Goal: Transaction & Acquisition: Purchase product/service

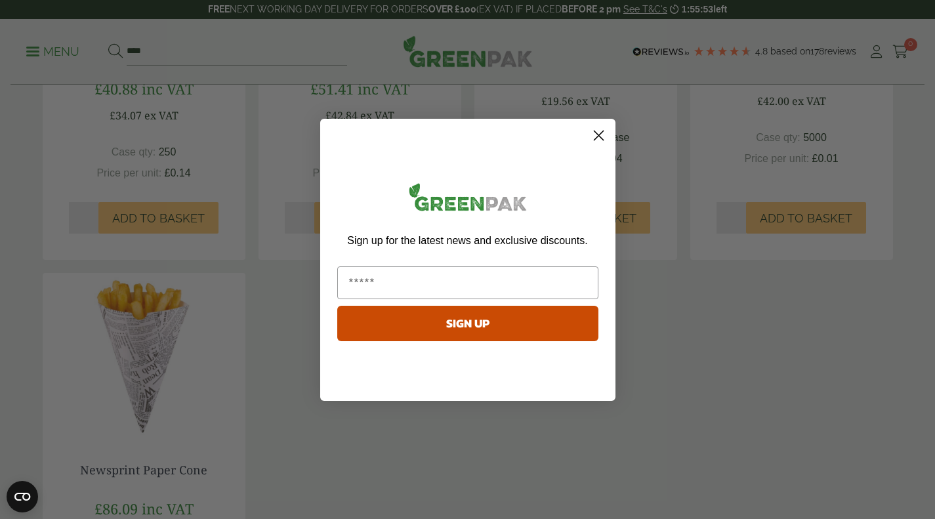
scroll to position [466, 0]
click at [599, 135] on icon "Close dialog" at bounding box center [598, 135] width 9 height 9
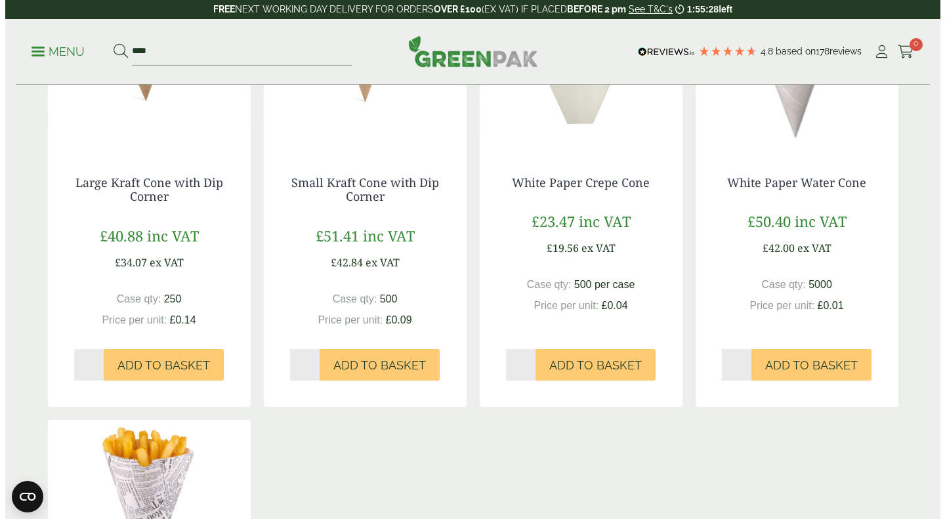
scroll to position [305, 0]
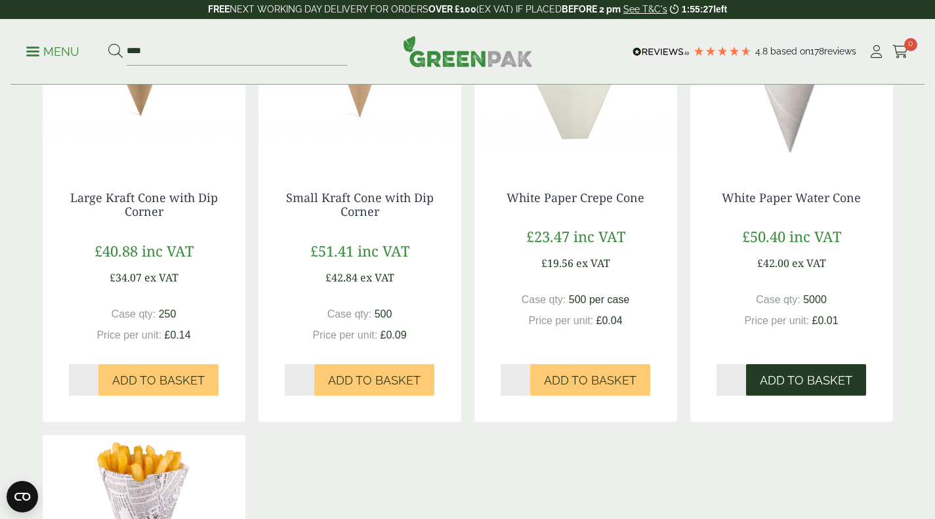
click at [846, 373] on span "Add to Basket" at bounding box center [806, 380] width 92 height 14
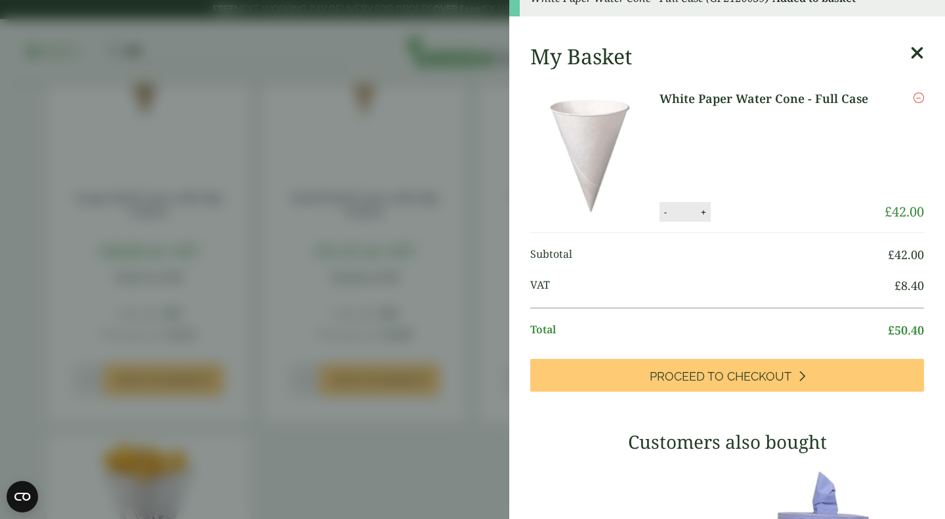
scroll to position [0, 0]
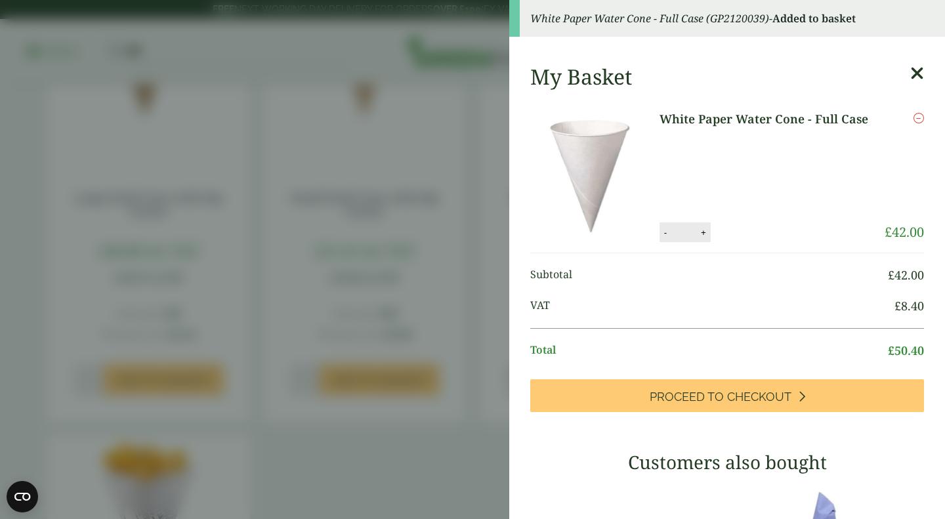
click at [612, 152] on img at bounding box center [592, 176] width 118 height 132
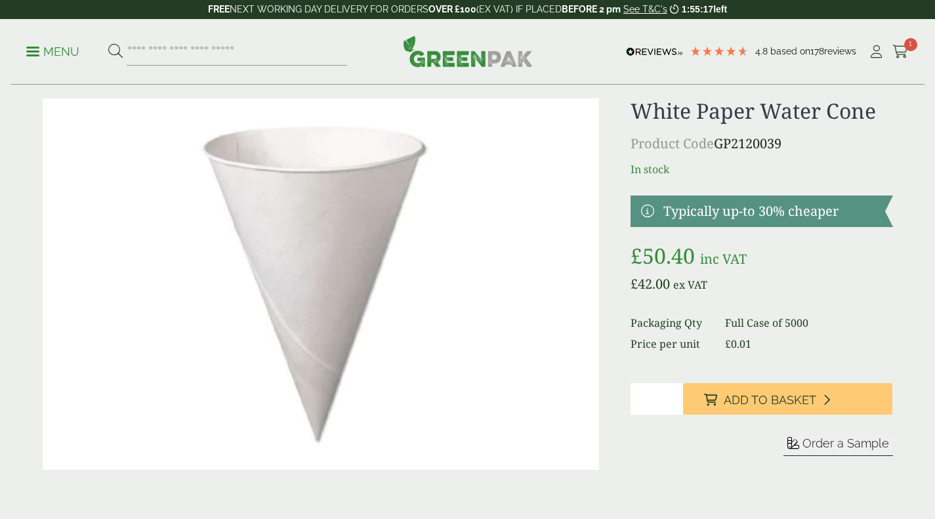
scroll to position [24, 0]
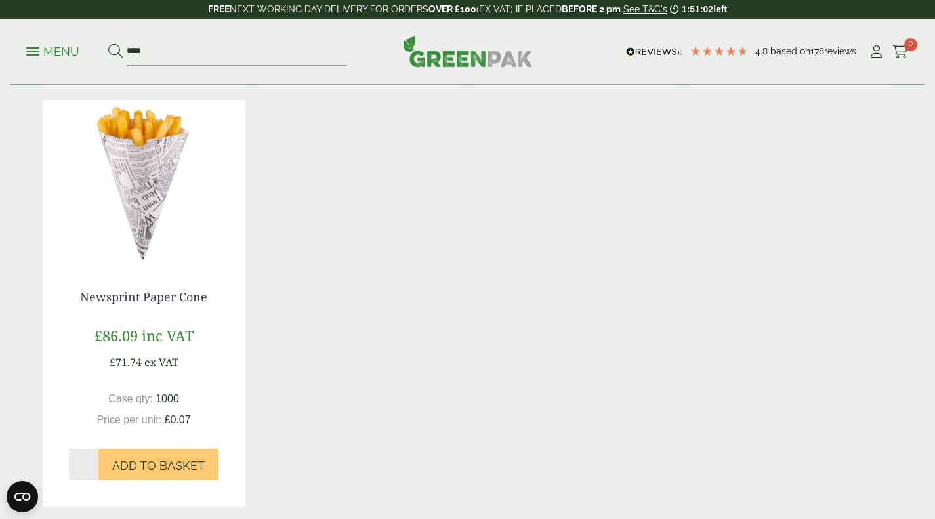
scroll to position [642, 0]
